Goal: Task Accomplishment & Management: Use online tool/utility

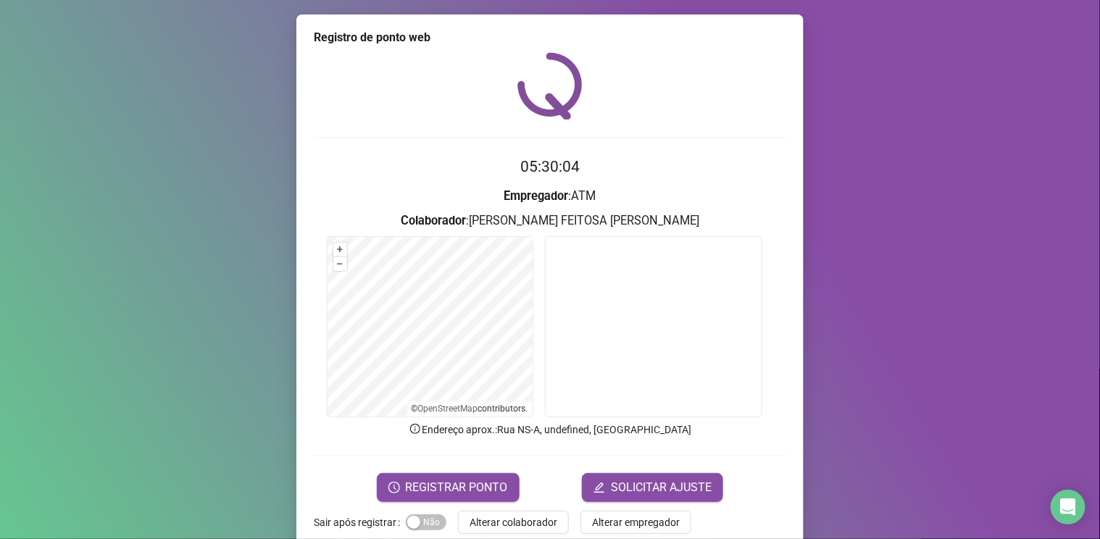
drag, startPoint x: 0, startPoint y: 0, endPoint x: 510, endPoint y: 541, distance: 743.1
click at [510, 539] on html "Página inicial Registrar ponto Espelho [PERSON_NAME] Meus registros Minhas soli…" at bounding box center [550, 269] width 1100 height 539
click at [497, 515] on span "Alterar colaborador" at bounding box center [514, 523] width 88 height 16
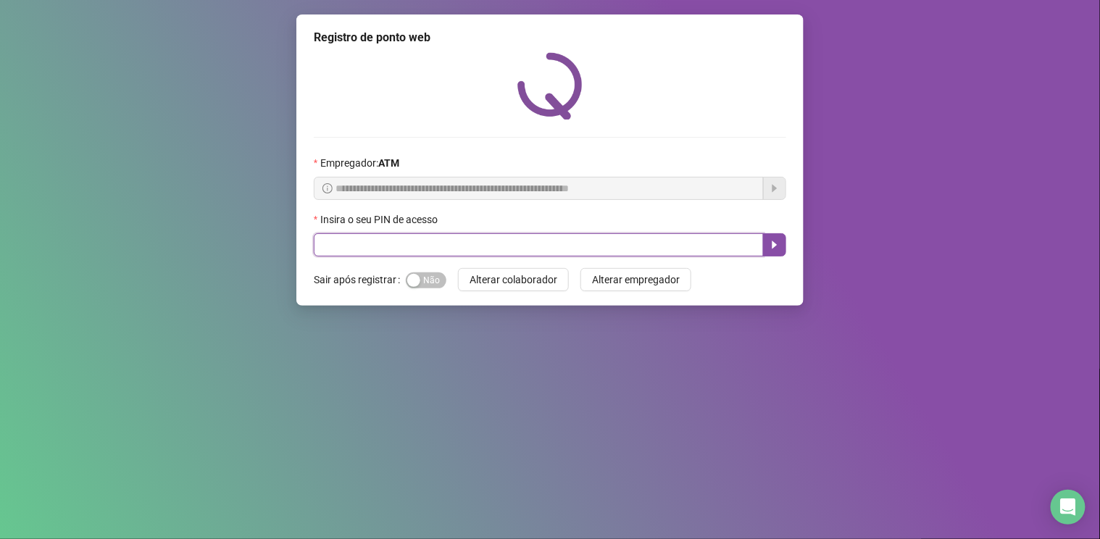
click at [431, 246] on input "text" at bounding box center [539, 244] width 450 height 23
type input "*****"
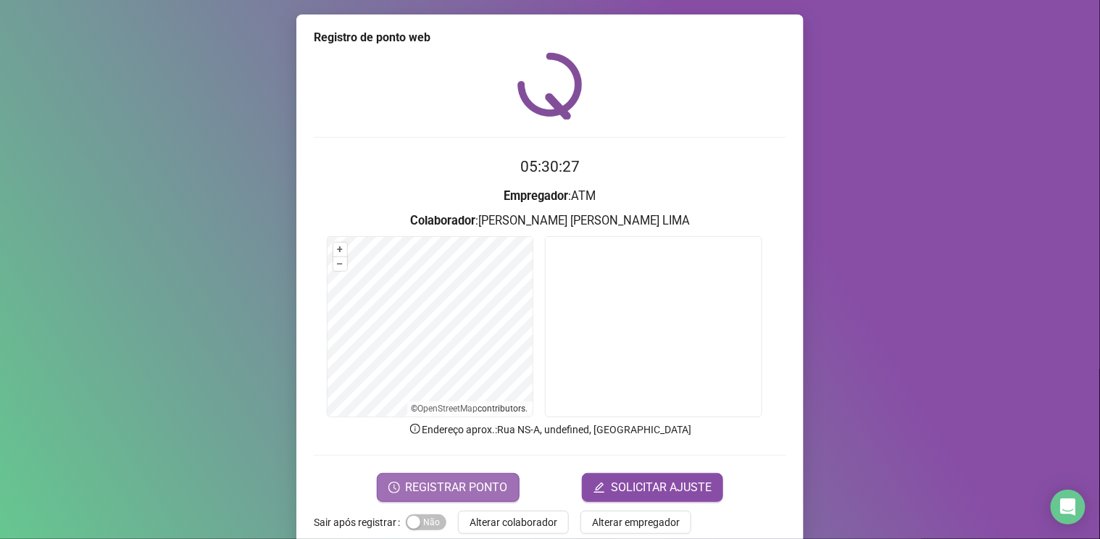
click at [461, 479] on span "REGISTRAR PONTO" at bounding box center [457, 487] width 102 height 17
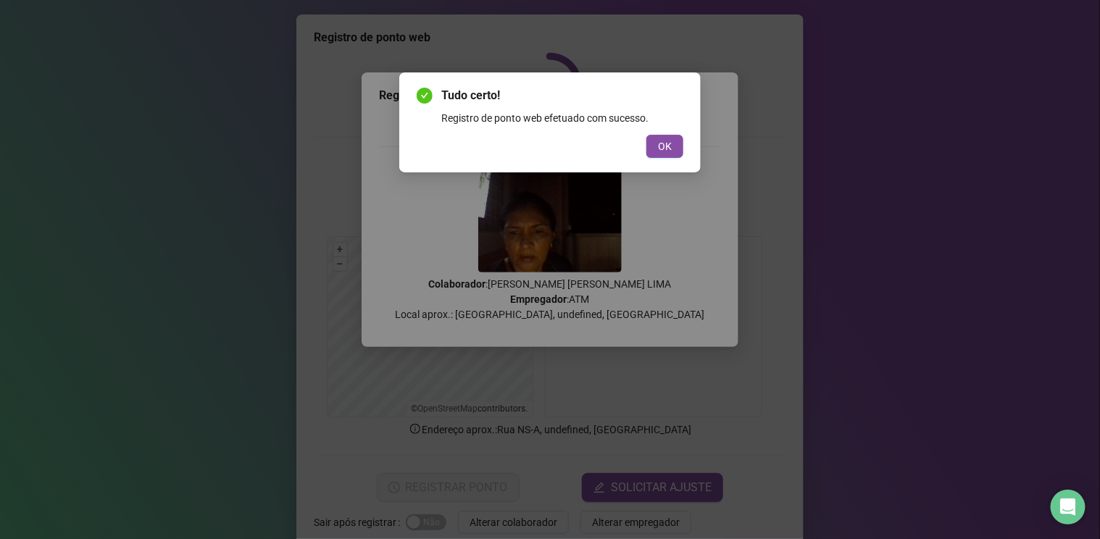
drag, startPoint x: 662, startPoint y: 135, endPoint x: 689, endPoint y: 141, distance: 27.6
click at [689, 141] on div "Tudo certo! Registro de ponto web efetuado com sucesso. OK" at bounding box center [550, 122] width 302 height 100
click at [663, 139] on span "OK" at bounding box center [665, 146] width 14 height 16
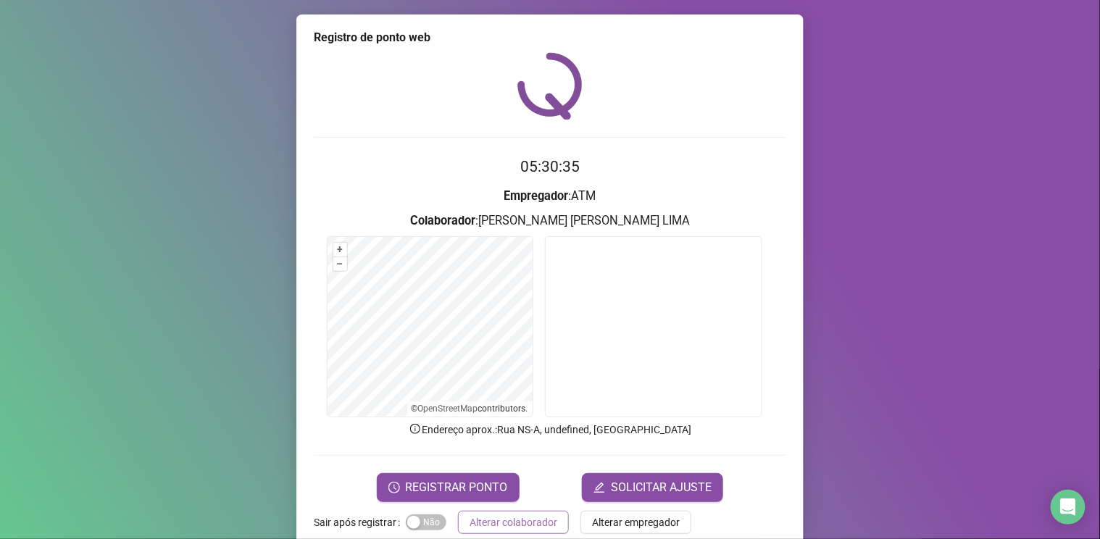
click at [512, 517] on span "Alterar colaborador" at bounding box center [514, 523] width 88 height 16
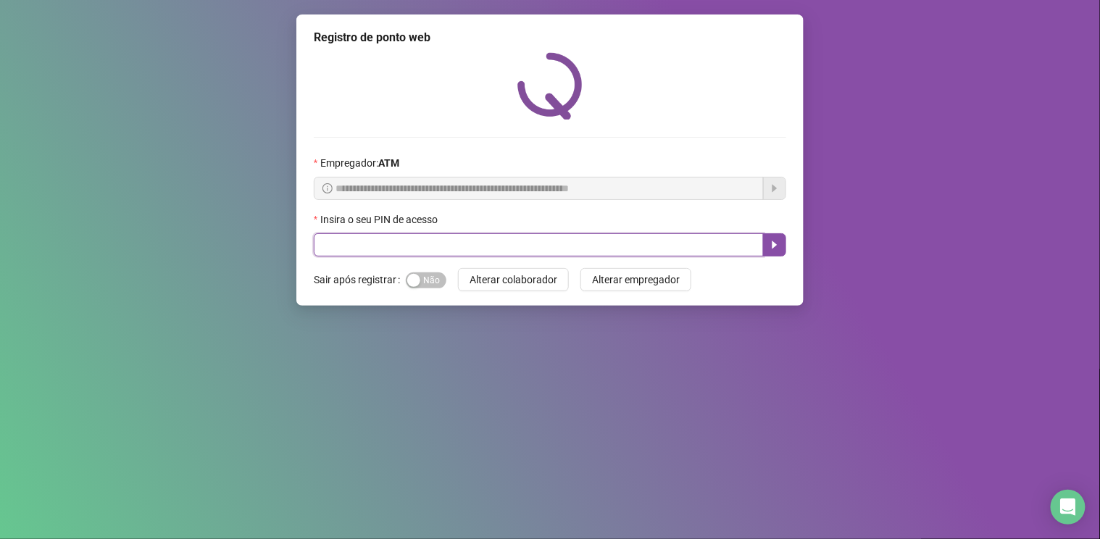
click at [404, 246] on input "text" at bounding box center [539, 244] width 450 height 23
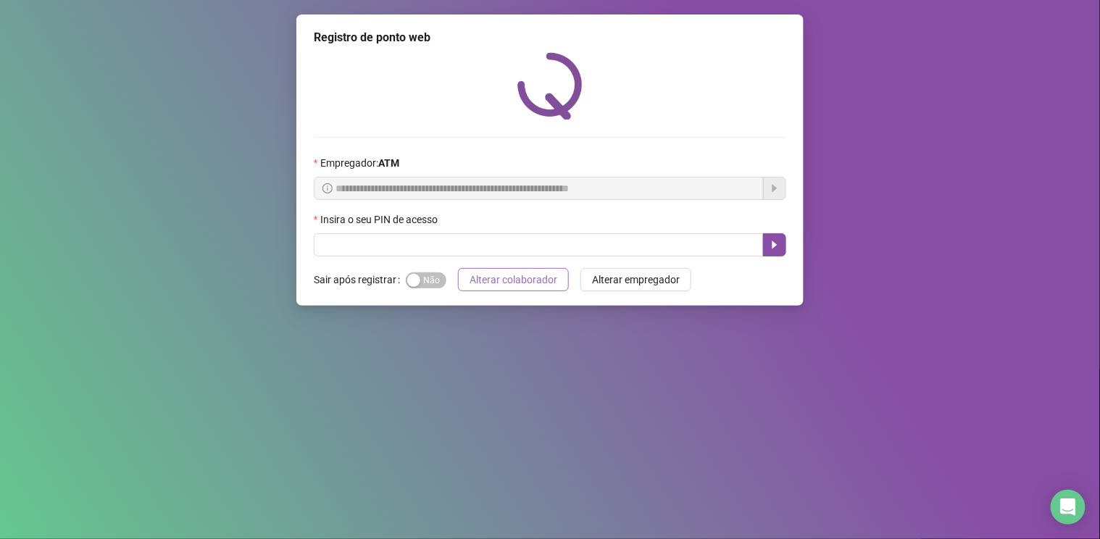
click at [496, 283] on span "Alterar colaborador" at bounding box center [514, 280] width 88 height 16
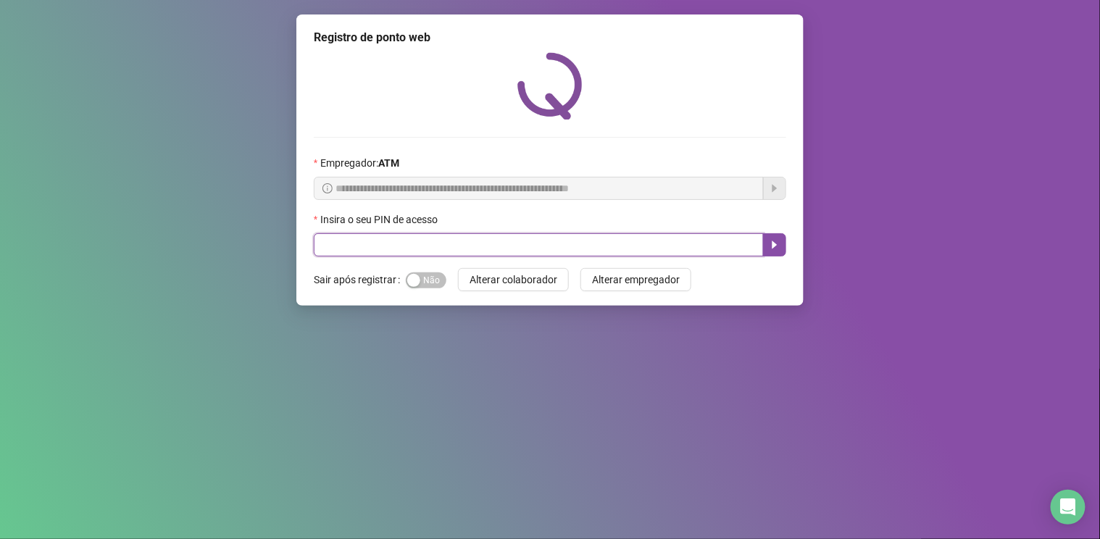
click at [419, 246] on input "text" at bounding box center [539, 244] width 450 height 23
click at [427, 243] on input "****" at bounding box center [539, 244] width 450 height 23
type input "****"
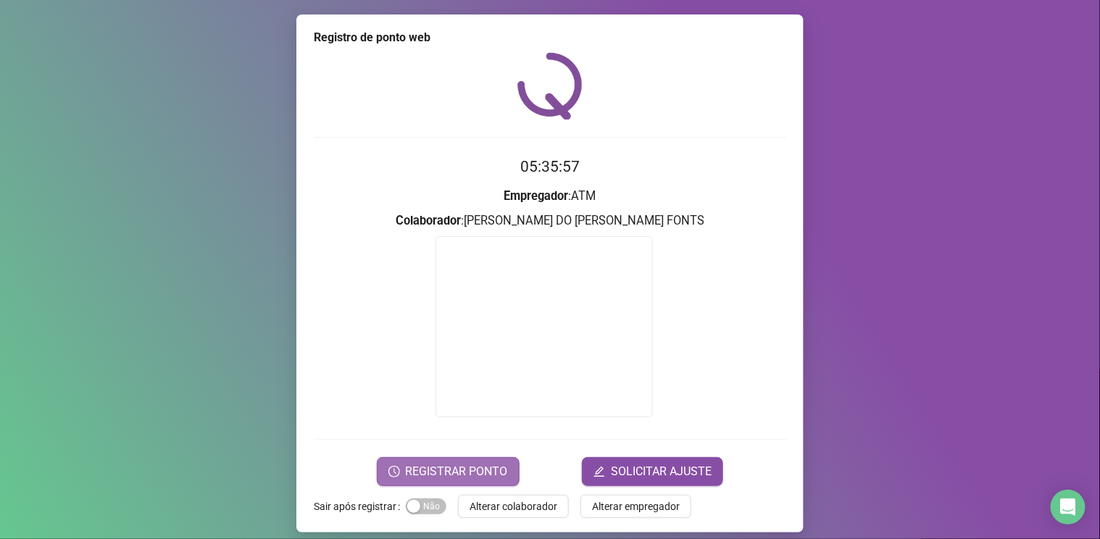
click at [449, 466] on span "REGISTRAR PONTO" at bounding box center [457, 471] width 102 height 17
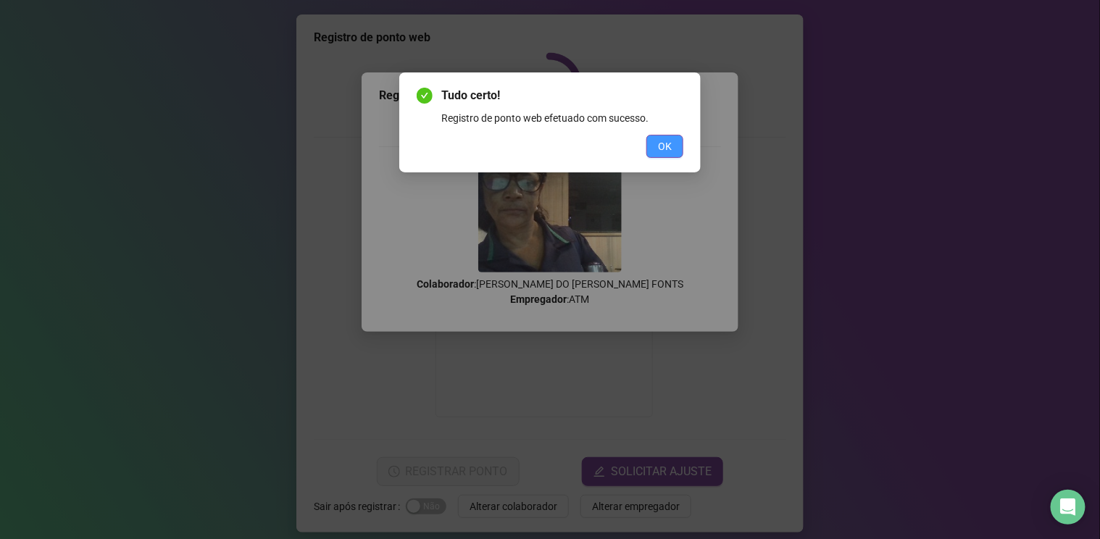
click at [665, 149] on span "OK" at bounding box center [665, 146] width 14 height 16
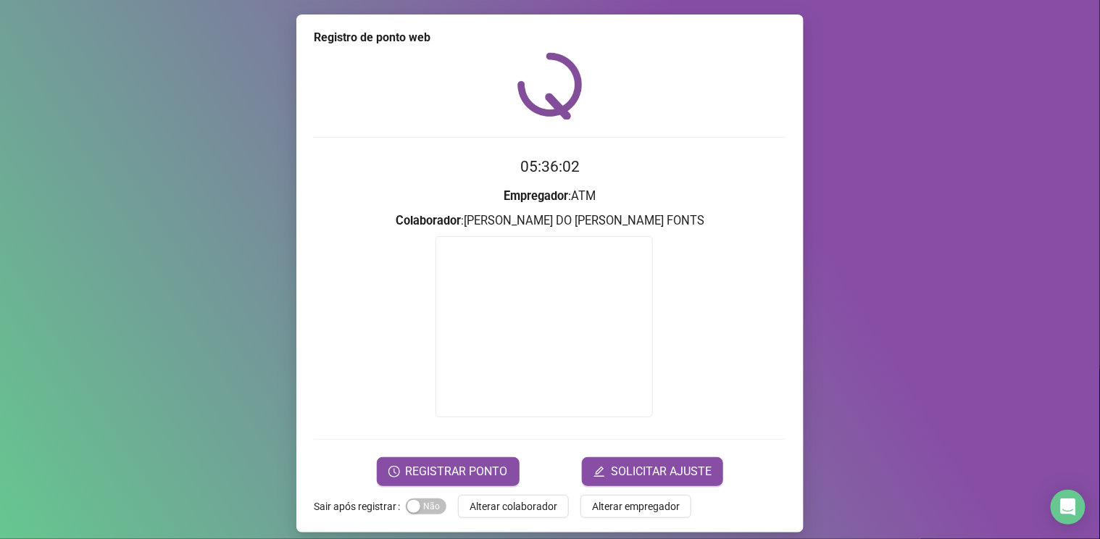
drag, startPoint x: 526, startPoint y: 504, endPoint x: 542, endPoint y: 507, distance: 16.9
click at [527, 503] on span "Alterar colaborador" at bounding box center [514, 507] width 88 height 16
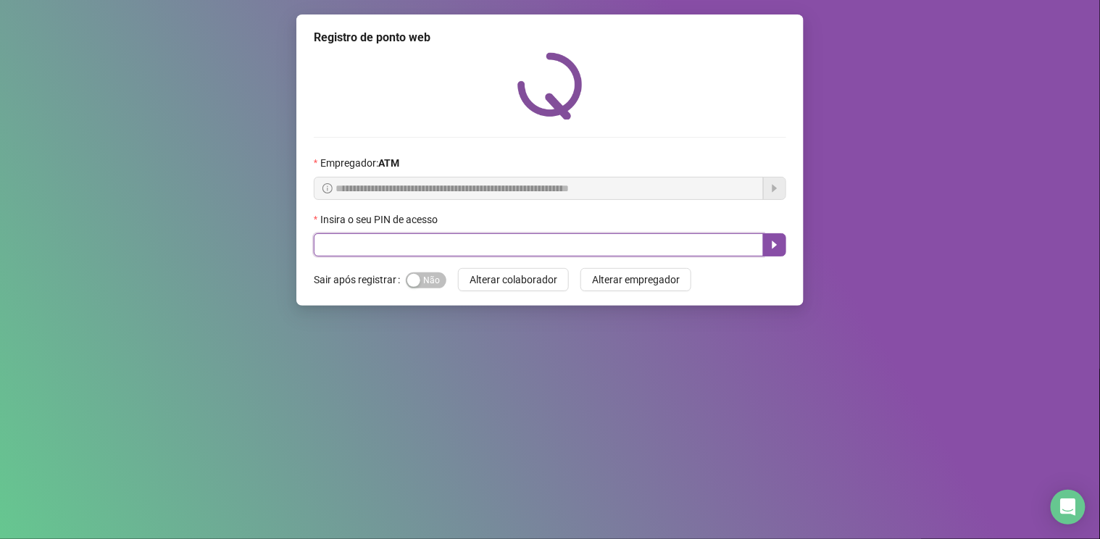
click at [346, 244] on input "text" at bounding box center [539, 244] width 450 height 23
type input "****"
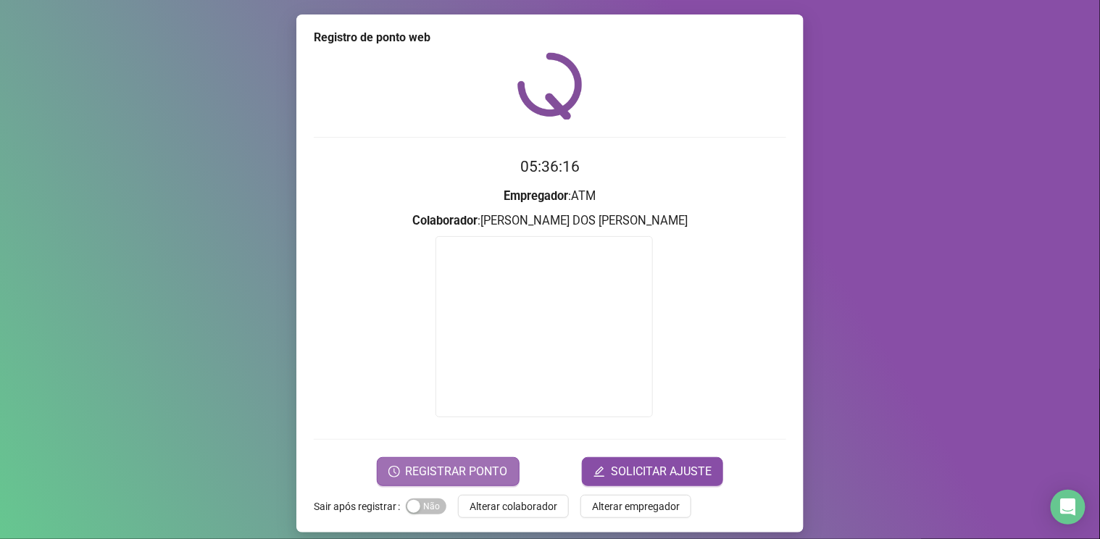
click at [495, 470] on span "REGISTRAR PONTO" at bounding box center [457, 471] width 102 height 17
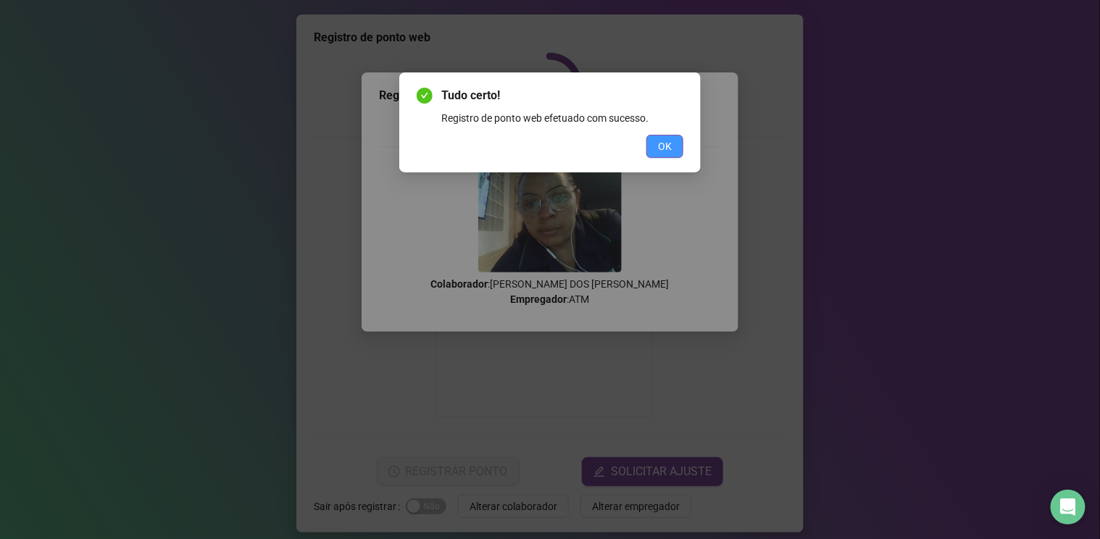
click at [662, 147] on span "OK" at bounding box center [665, 146] width 14 height 16
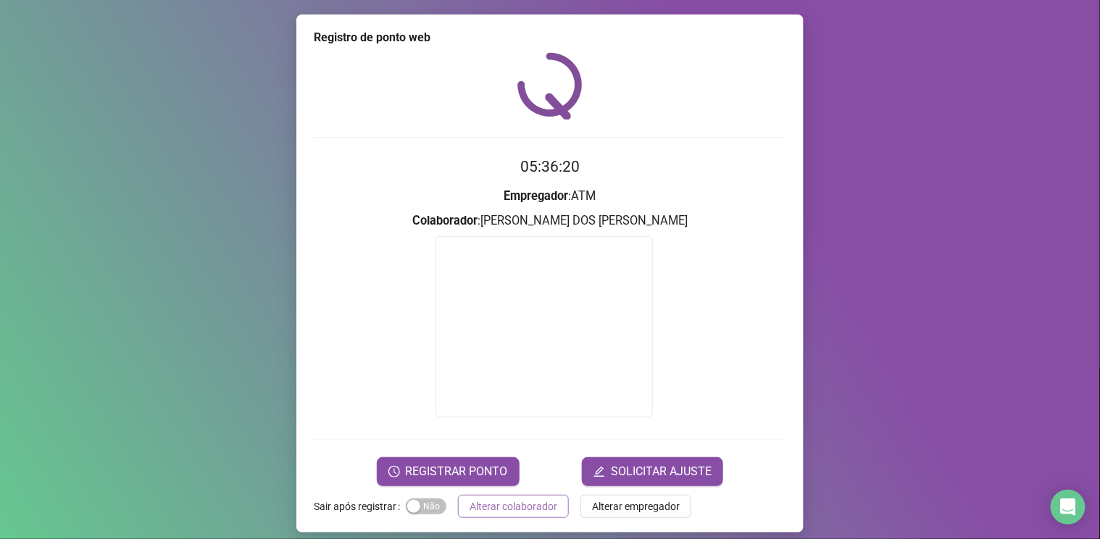
click at [500, 500] on span "Alterar colaborador" at bounding box center [514, 507] width 88 height 16
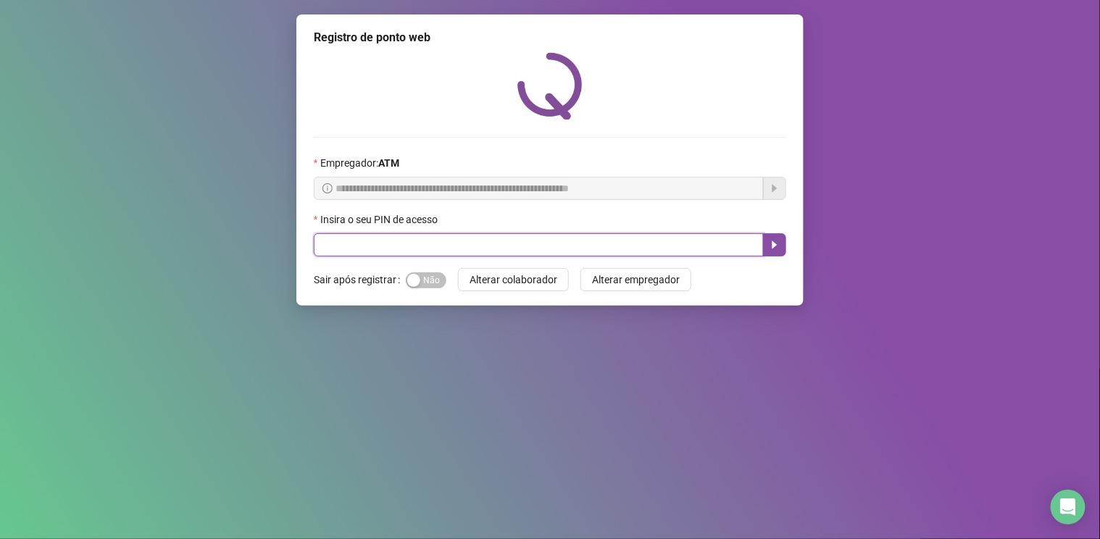
click at [365, 254] on input "text" at bounding box center [539, 244] width 450 height 23
type input "*****"
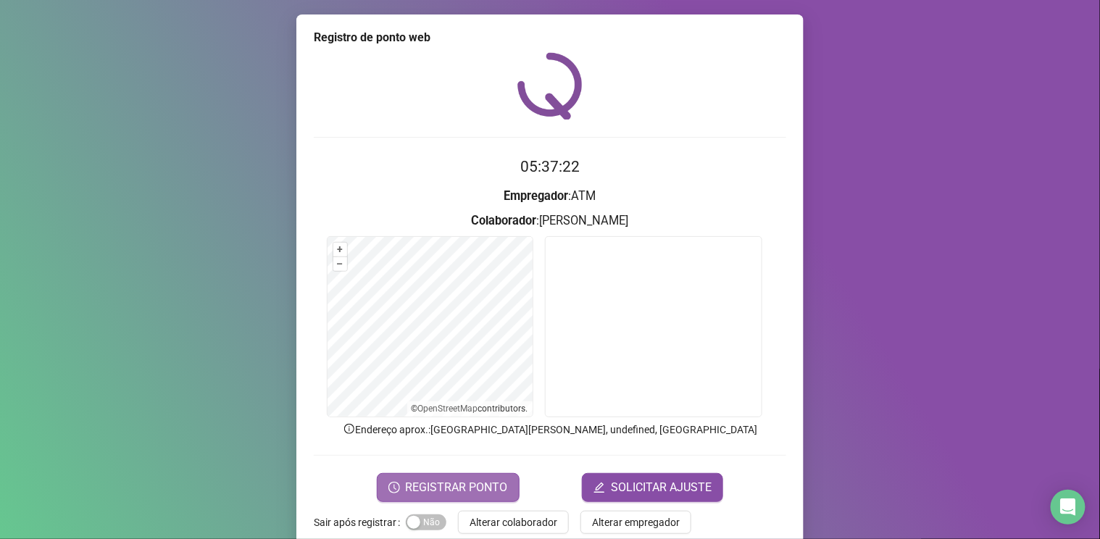
click at [468, 491] on span "REGISTRAR PONTO" at bounding box center [457, 487] width 102 height 17
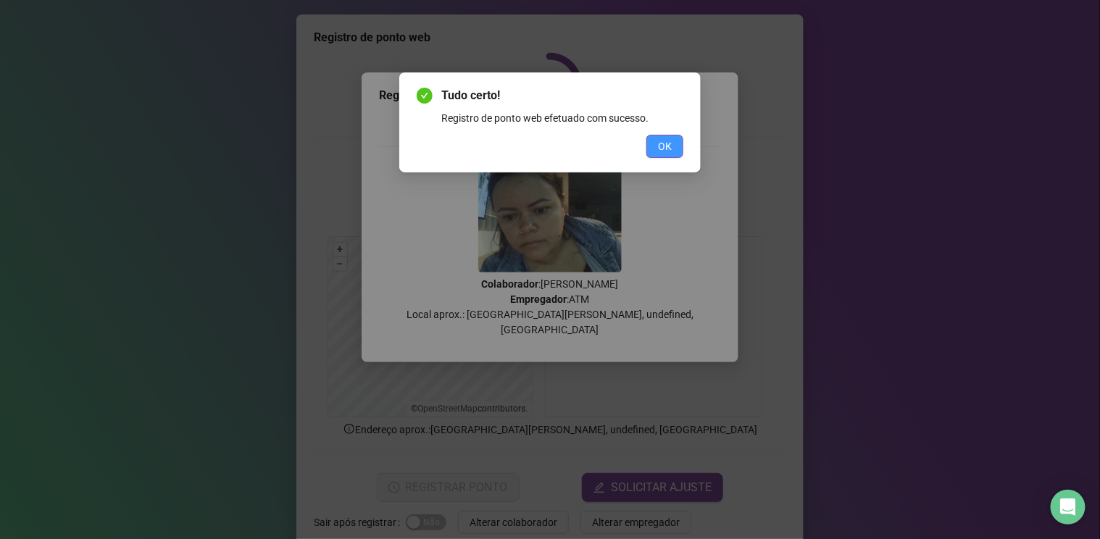
click at [667, 139] on span "OK" at bounding box center [665, 146] width 14 height 16
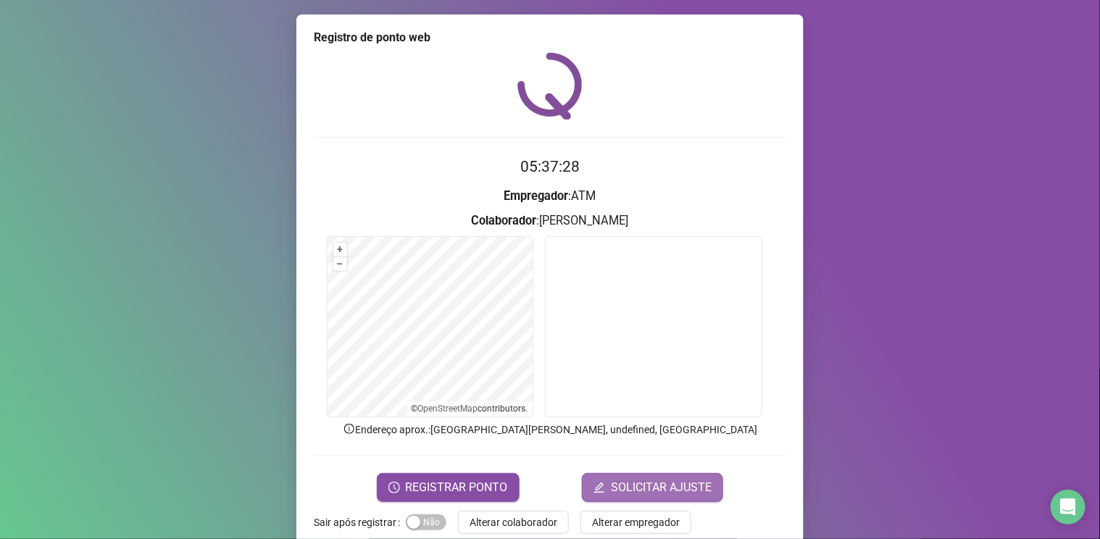
click at [638, 484] on span "SOLICITAR AJUSTE" at bounding box center [661, 487] width 101 height 17
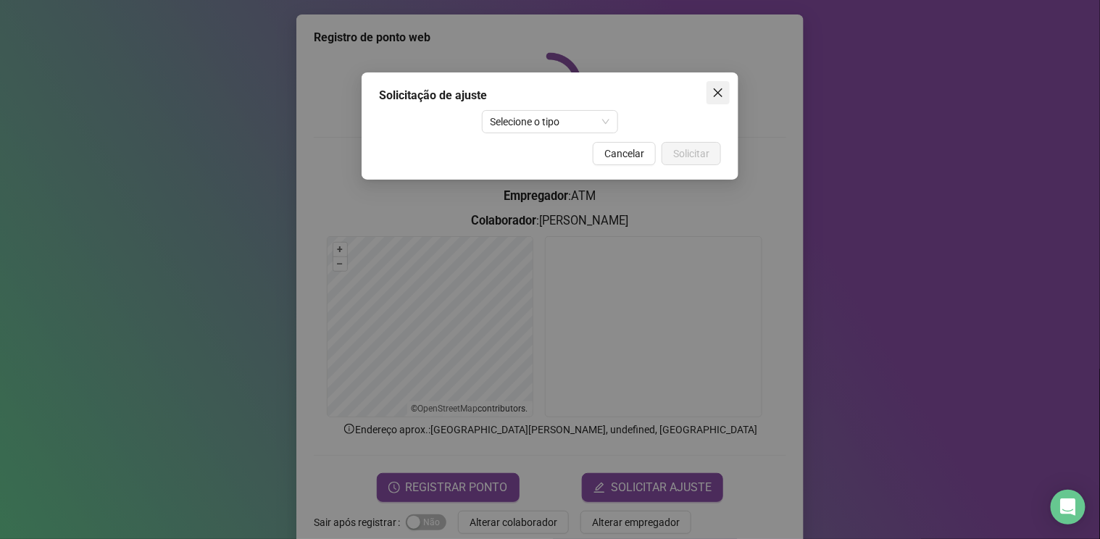
click at [719, 94] on icon "close" at bounding box center [718, 92] width 9 height 9
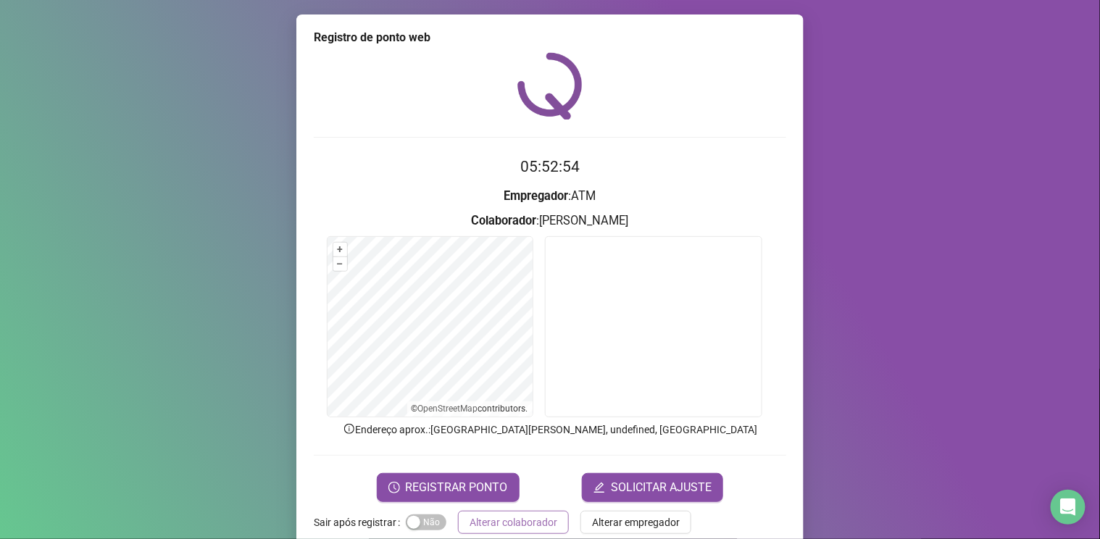
click at [495, 523] on span "Alterar colaborador" at bounding box center [514, 523] width 88 height 16
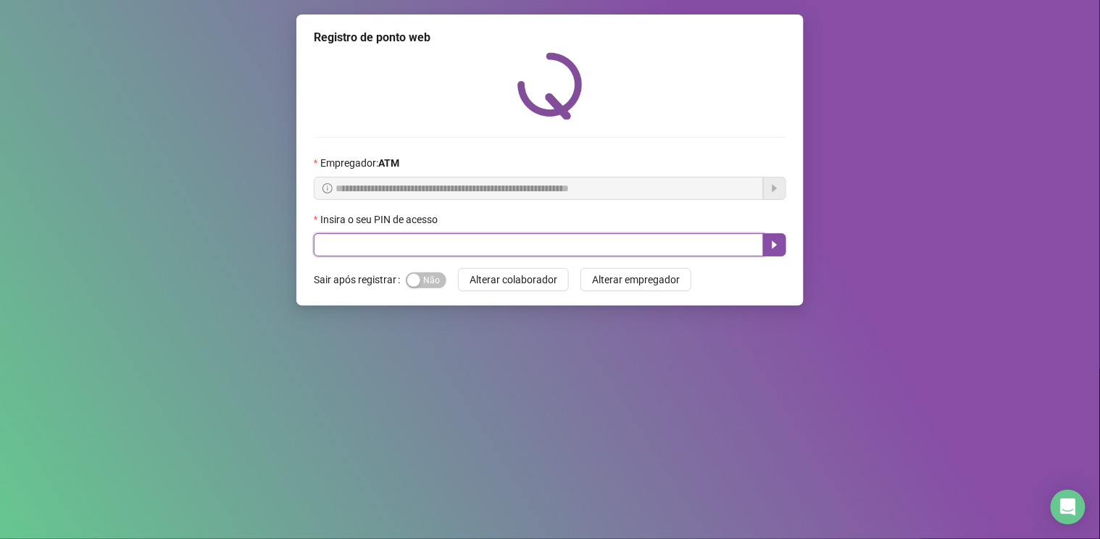
click at [499, 238] on input "text" at bounding box center [539, 244] width 450 height 23
type input "*****"
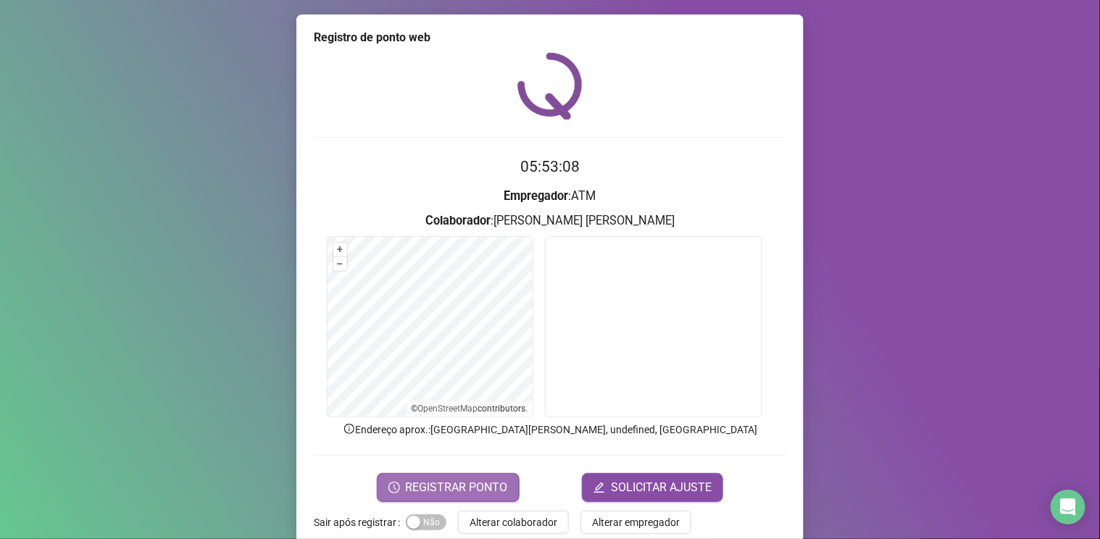
click at [468, 482] on span "REGISTRAR PONTO" at bounding box center [457, 487] width 102 height 17
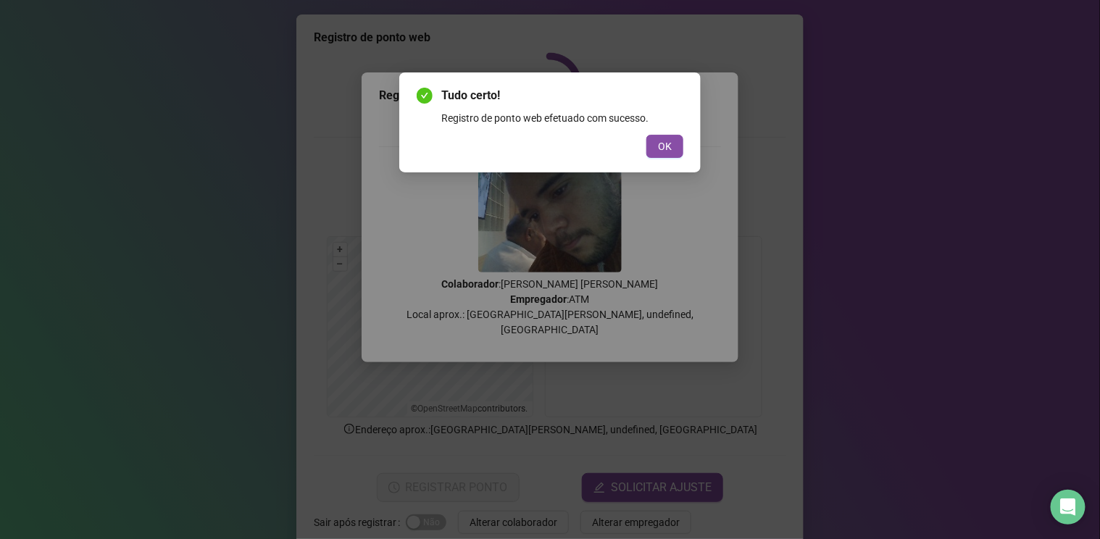
drag, startPoint x: 614, startPoint y: 204, endPoint x: 662, endPoint y: 199, distance: 48.1
click at [651, 199] on div "Tudo certo! Registro de ponto web efetuado com sucesso. OK" at bounding box center [550, 269] width 1100 height 539
drag, startPoint x: 671, startPoint y: 147, endPoint x: 618, endPoint y: 137, distance: 54.6
click at [667, 147] on span "OK" at bounding box center [665, 146] width 14 height 16
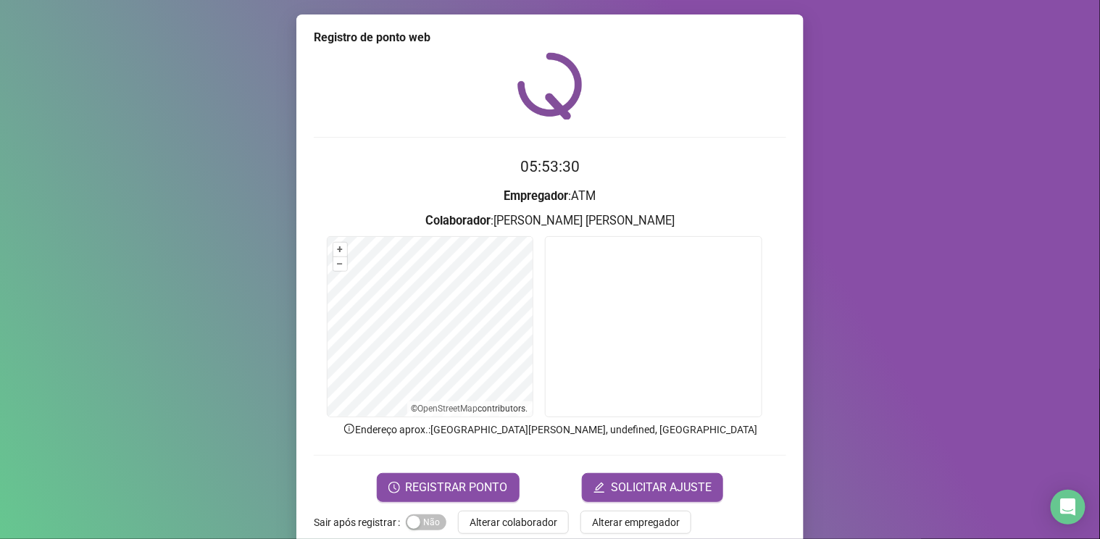
click at [449, 473] on button "REGISTRAR PONTO" at bounding box center [448, 487] width 143 height 29
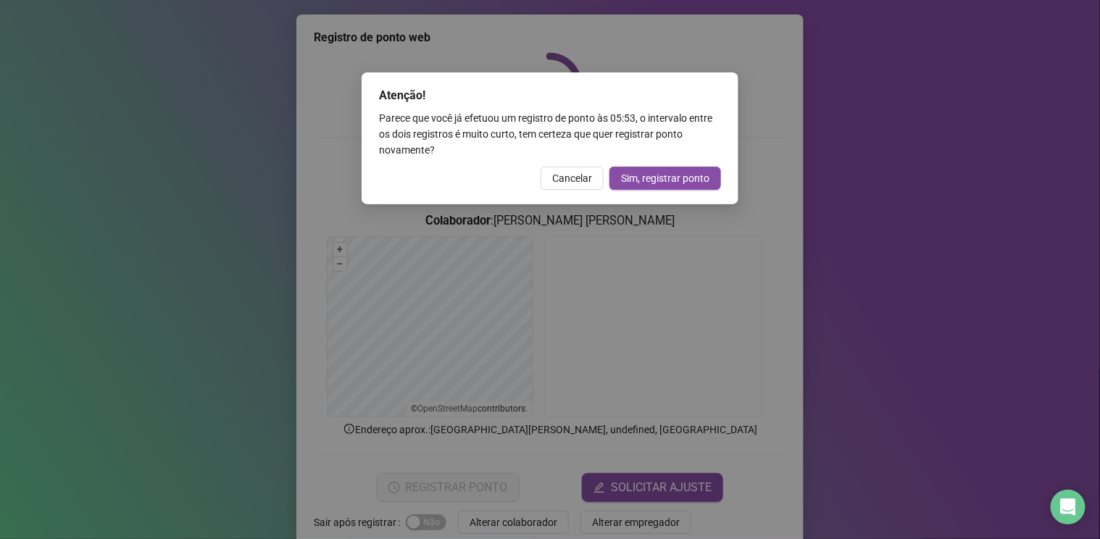
drag, startPoint x: 653, startPoint y: 167, endPoint x: 643, endPoint y: 164, distance: 10.8
click at [654, 167] on button "Sim, registrar ponto" at bounding box center [666, 178] width 112 height 23
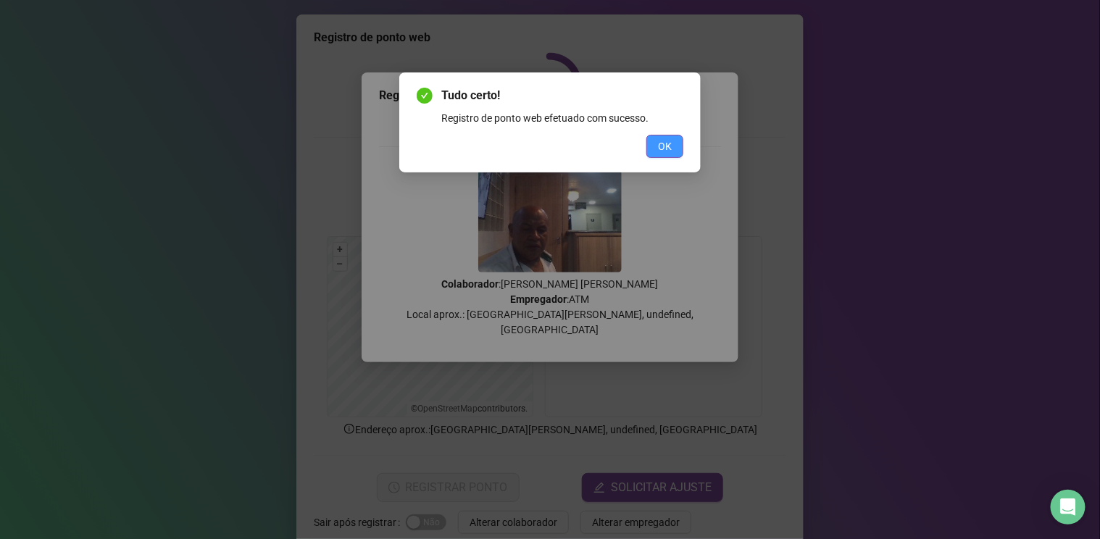
click at [661, 141] on span "OK" at bounding box center [665, 146] width 14 height 16
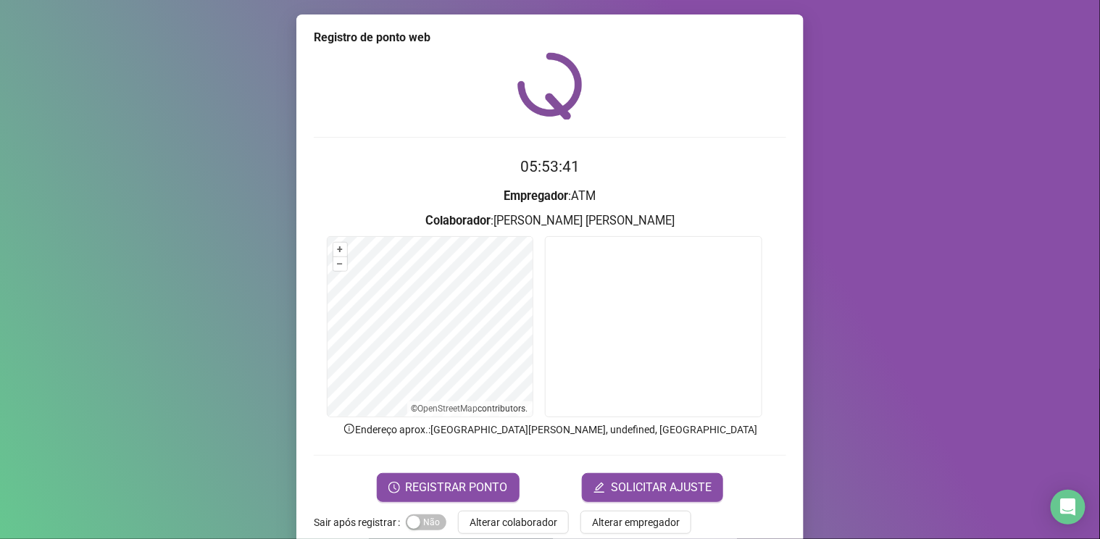
click at [514, 520] on span "Alterar colaborador" at bounding box center [514, 523] width 88 height 16
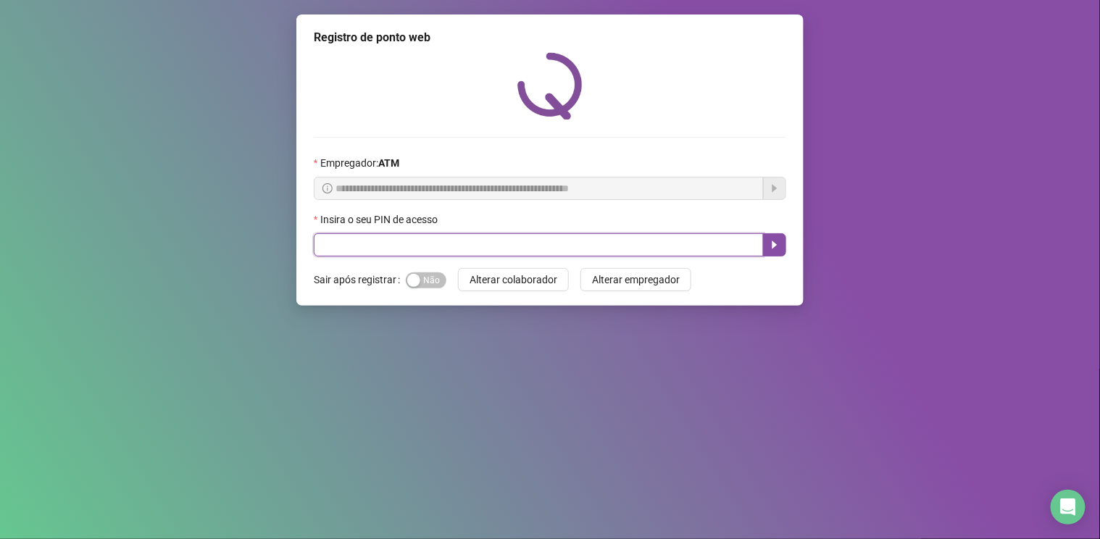
click at [525, 249] on input "text" at bounding box center [539, 244] width 450 height 23
type input "****"
click at [776, 238] on button "button" at bounding box center [774, 244] width 23 height 23
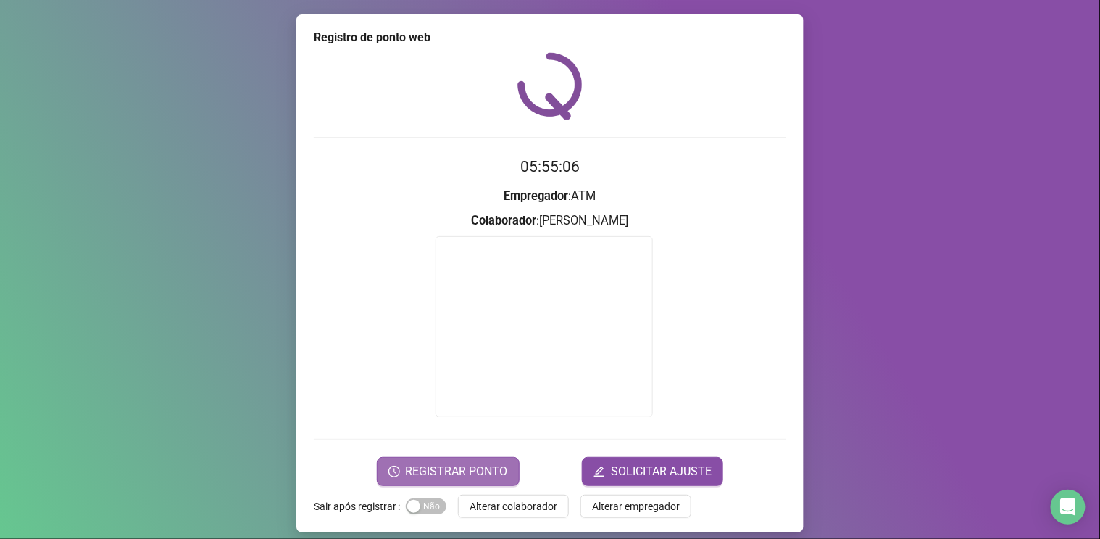
click at [442, 463] on span "REGISTRAR PONTO" at bounding box center [457, 471] width 102 height 17
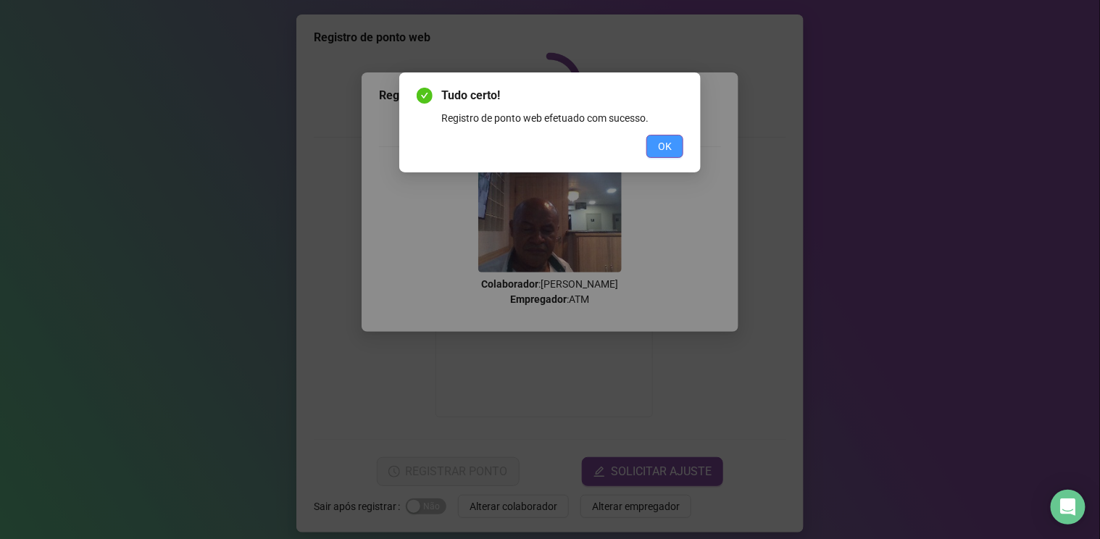
click at [667, 139] on span "OK" at bounding box center [665, 146] width 14 height 16
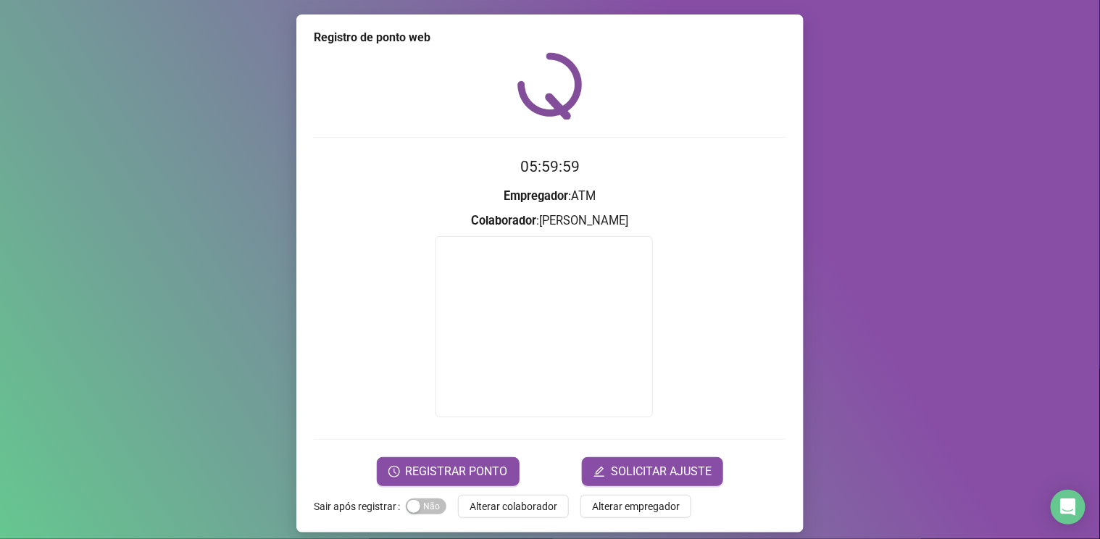
click at [136, 217] on div "Registro [PERSON_NAME] web 05:59:59 Empregador : ATM Colaborador : [PERSON_NAME…" at bounding box center [550, 269] width 1100 height 539
drag, startPoint x: 529, startPoint y: 503, endPoint x: 535, endPoint y: 420, distance: 82.8
click at [528, 503] on span "Alterar colaborador" at bounding box center [514, 507] width 88 height 16
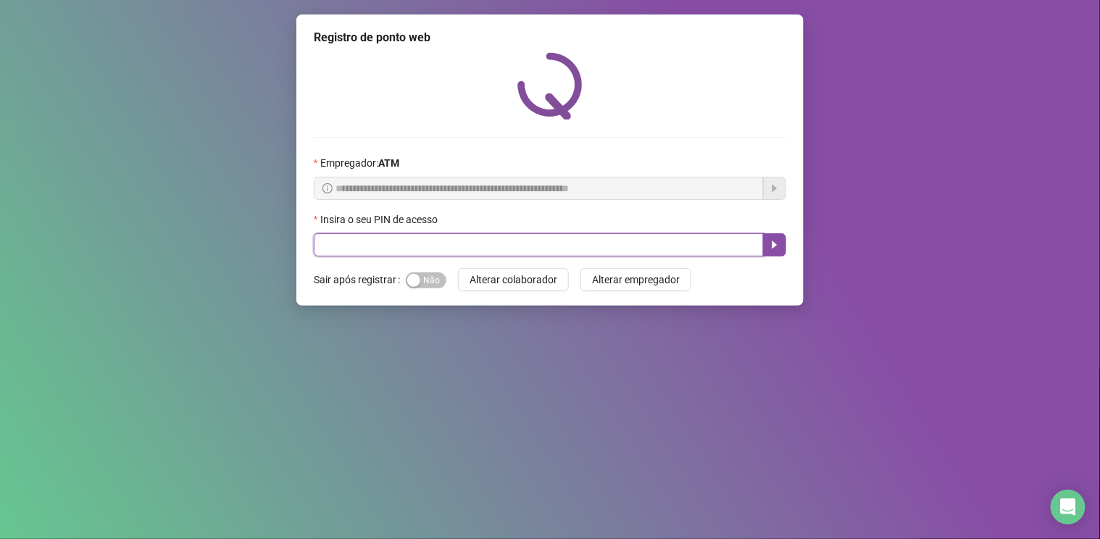
click at [553, 249] on input "text" at bounding box center [539, 244] width 450 height 23
type input "****"
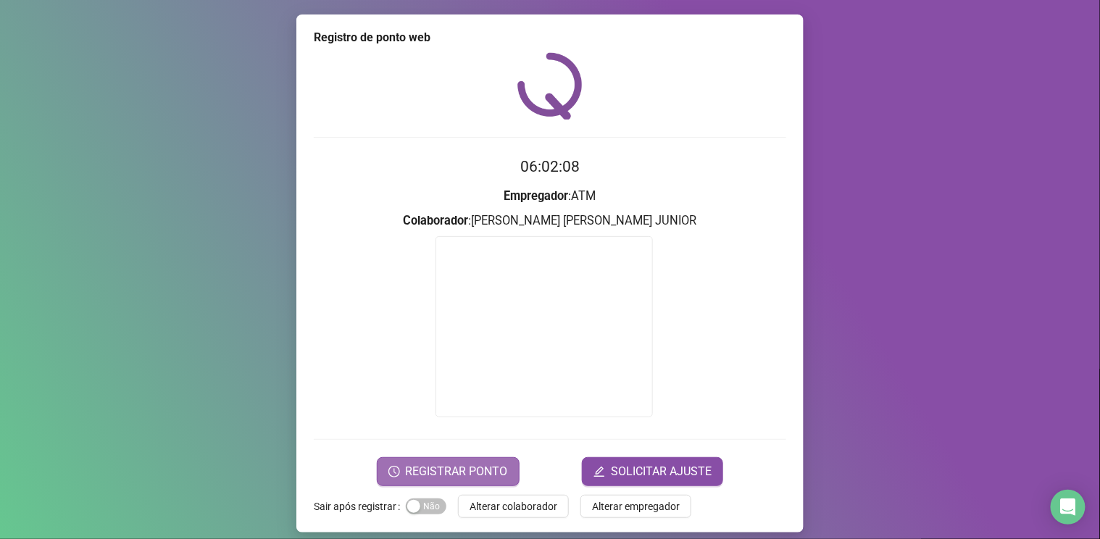
click at [465, 473] on span "REGISTRAR PONTO" at bounding box center [457, 471] width 102 height 17
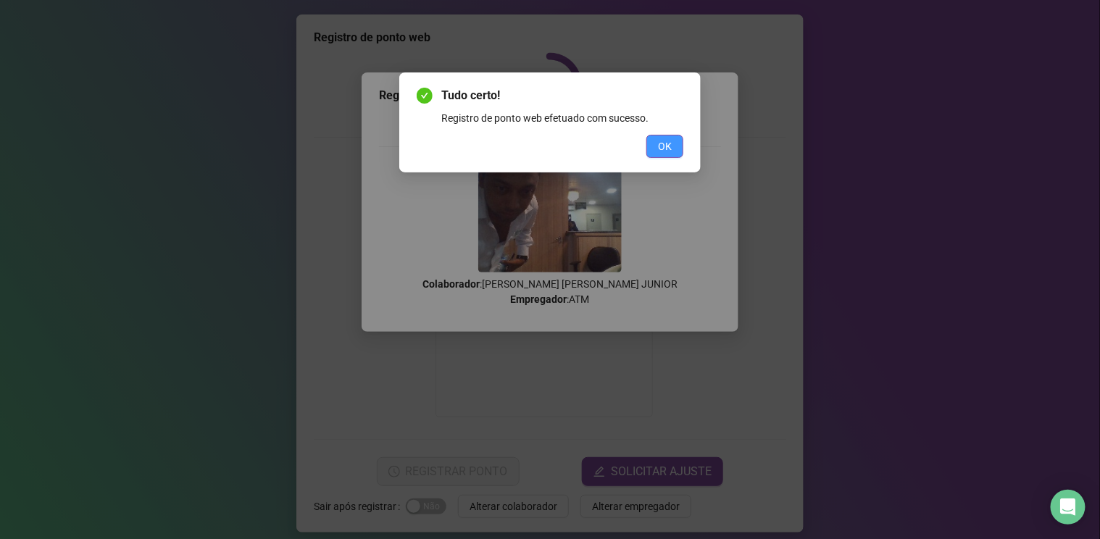
click at [659, 157] on button "OK" at bounding box center [665, 146] width 37 height 23
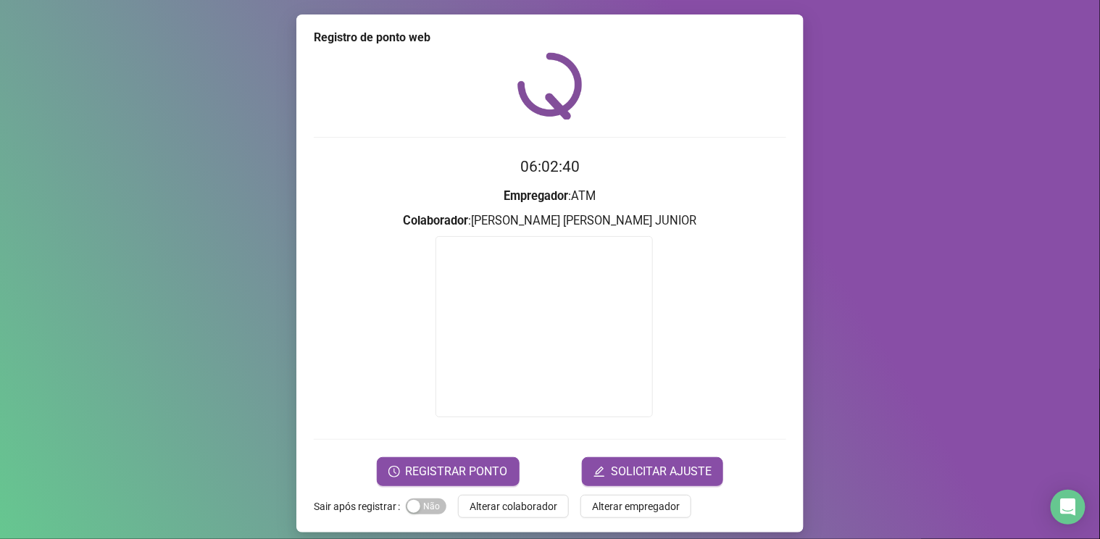
drag, startPoint x: 279, startPoint y: 175, endPoint x: 331, endPoint y: 205, distance: 60.1
click at [286, 180] on div "Registro [PERSON_NAME] web 06:02:40 Empregador : ATM Colaborador : [PERSON_NAME…" at bounding box center [550, 269] width 1100 height 539
drag, startPoint x: 412, startPoint y: 394, endPoint x: 377, endPoint y: 383, distance: 36.5
click at [376, 385] on form at bounding box center [550, 329] width 473 height 186
click at [403, 377] on form at bounding box center [550, 329] width 473 height 186
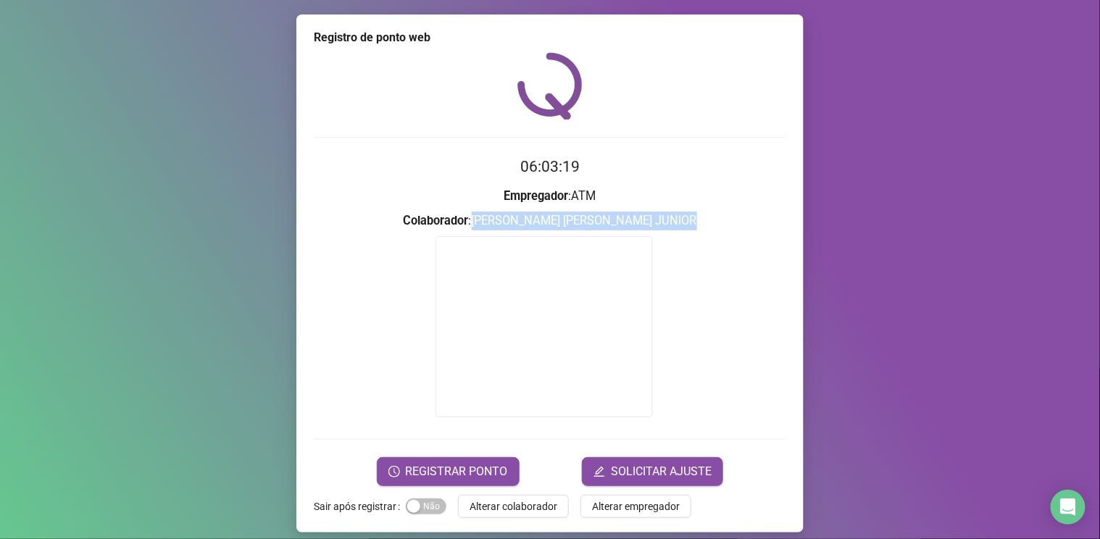
drag, startPoint x: 491, startPoint y: 222, endPoint x: 646, endPoint y: 249, distance: 157.4
click at [642, 252] on form "06:03:19 Empregador : ATM Colaborador : [PERSON_NAME] [PERSON_NAME] JUNIOR REGI…" at bounding box center [550, 320] width 473 height 331
copy h3 "[PERSON_NAME] [PERSON_NAME] JUNIOR"
drag, startPoint x: 507, startPoint y: 511, endPoint x: 512, endPoint y: 504, distance: 8.5
click at [508, 511] on span "Alterar colaborador" at bounding box center [514, 507] width 88 height 16
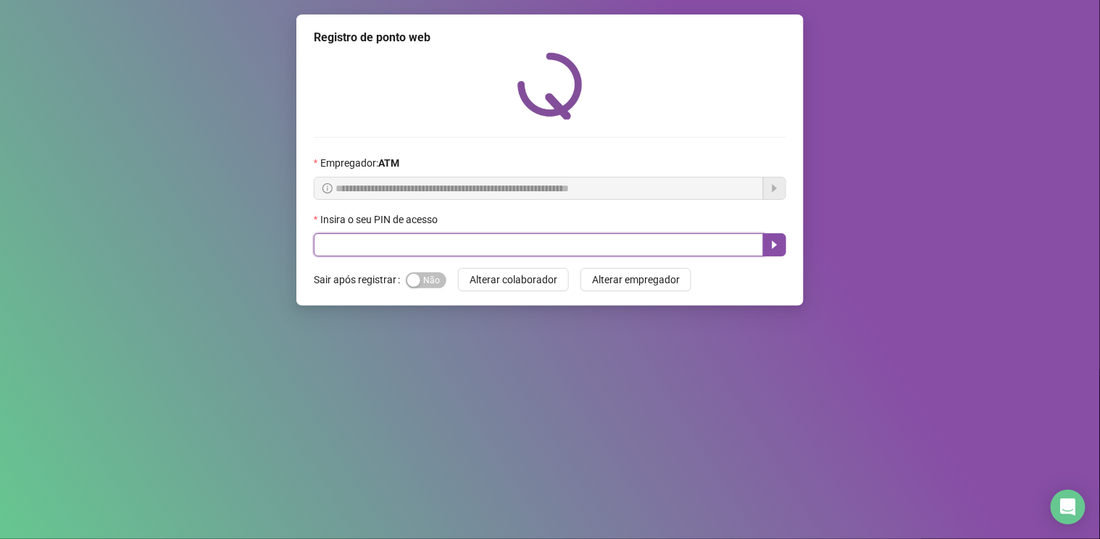
click at [379, 249] on input "text" at bounding box center [539, 244] width 450 height 23
click at [380, 249] on input "text" at bounding box center [539, 244] width 450 height 23
type input "*****"
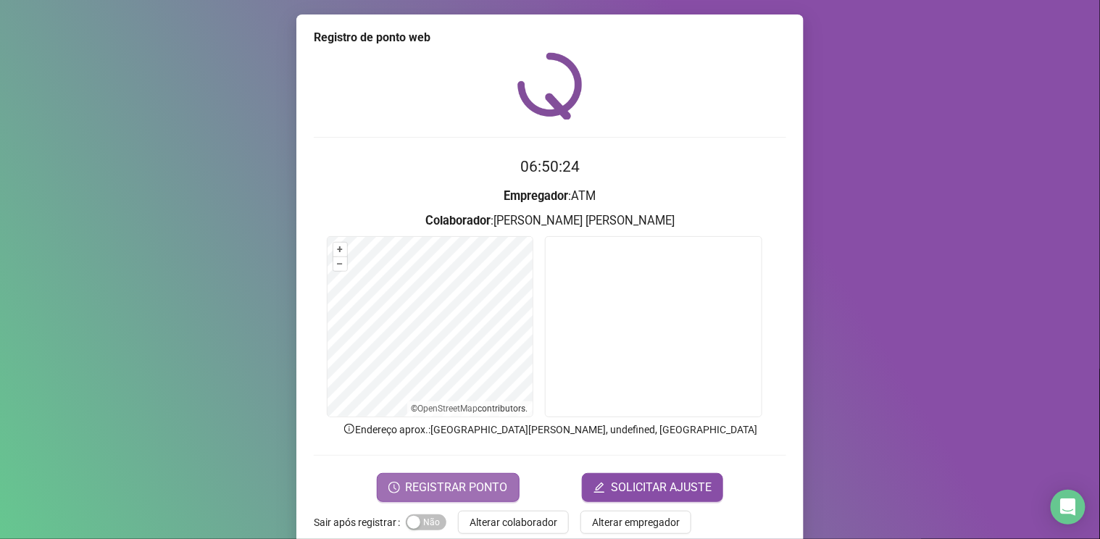
click at [474, 483] on span "REGISTRAR PONTO" at bounding box center [457, 487] width 102 height 17
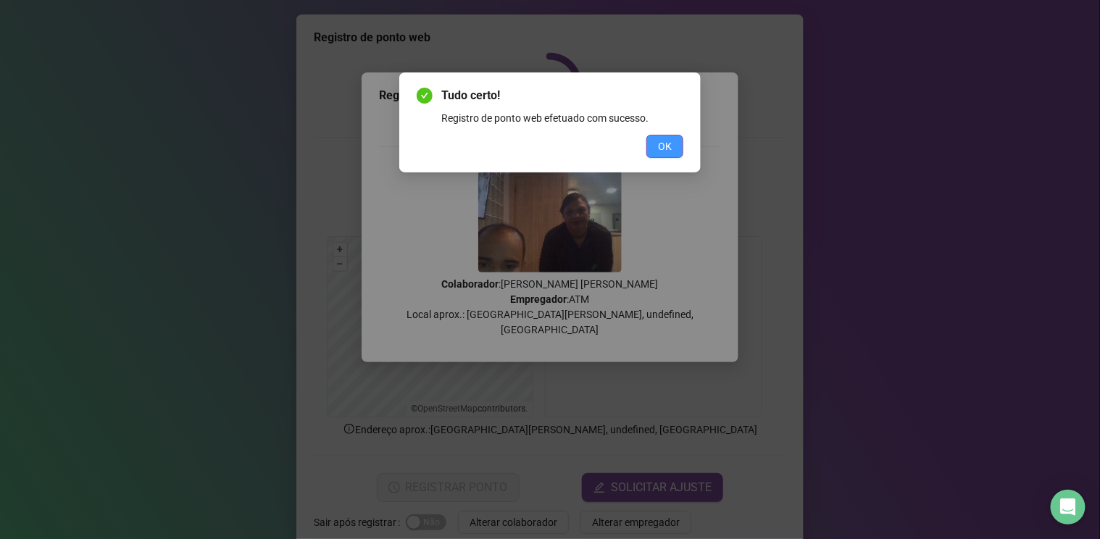
click at [669, 151] on span "OK" at bounding box center [665, 146] width 14 height 16
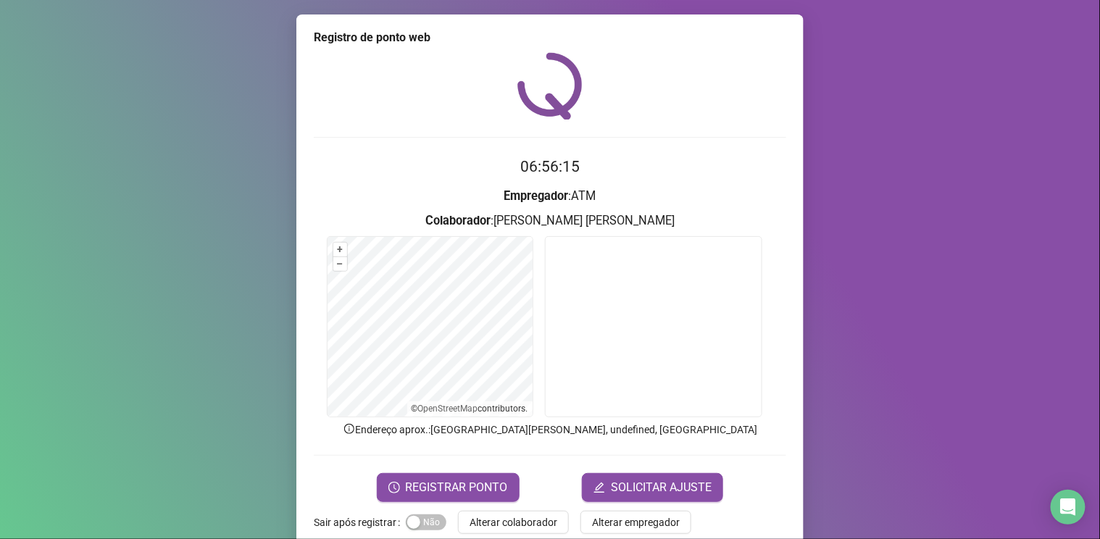
drag, startPoint x: 511, startPoint y: 166, endPoint x: 692, endPoint y: 212, distance: 186.2
click at [690, 216] on form "06:56:15 Empregador : ATM Colaborador : [PERSON_NAME] [PERSON_NAME] + – ⇧ › © O…" at bounding box center [550, 328] width 473 height 347
copy form "06:56:15 Empregador : ATM Colaborador : [PERSON_NAME] [PERSON_NAME]"
click at [473, 165] on h2 "06:56:20" at bounding box center [550, 167] width 473 height 24
click at [436, 448] on form "06:56:26 Empregador : ATM Colaborador : [PERSON_NAME] [PERSON_NAME] + – ⇧ › © O…" at bounding box center [550, 328] width 473 height 347
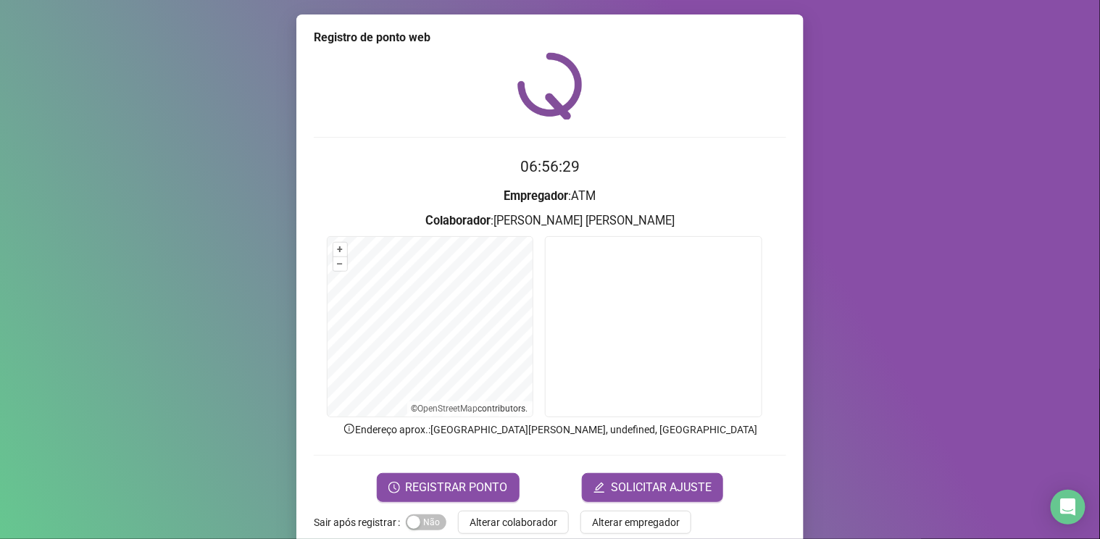
click at [209, 286] on div "Registro [PERSON_NAME] web 06:56:29 Empregador : ATM Colaborador : [PERSON_NAME…" at bounding box center [550, 269] width 1100 height 539
